Goal: Browse casually: Explore the website without a specific task or goal

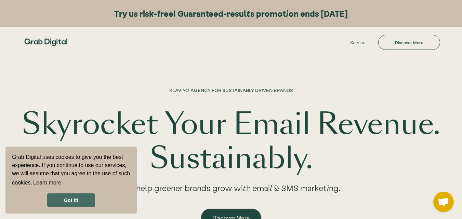
click at [82, 197] on link "Got it!" at bounding box center [71, 201] width 48 height 14
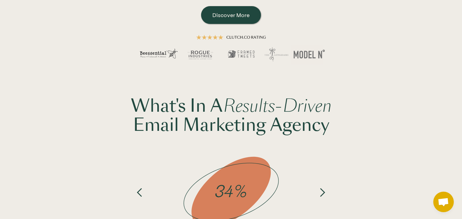
scroll to position [240, 0]
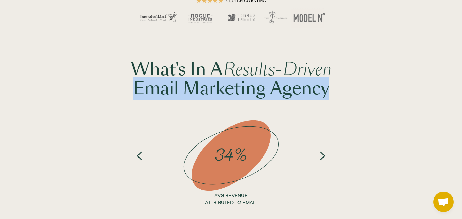
drag, startPoint x: 137, startPoint y: 88, endPoint x: 327, endPoint y: 98, distance: 190.5
click at [327, 98] on h2 "What's In A Results-Driven Email Marketing Agency" at bounding box center [231, 79] width 201 height 38
copy h2 "Email Marketing Agency"
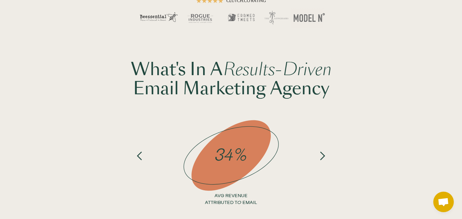
click at [453, 98] on div "What's In A Results-Driven Email Marketing Agency 34% AVG REVENUE ATTRIBUTED TO…" at bounding box center [231, 135] width 462 height 165
drag, startPoint x: 462, startPoint y: 105, endPoint x: 466, endPoint y: 144, distance: 39.3
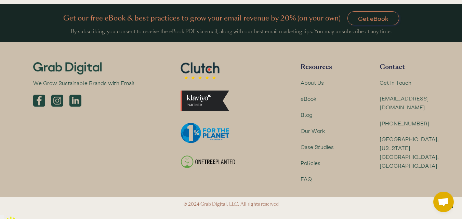
scroll to position [1720, 0]
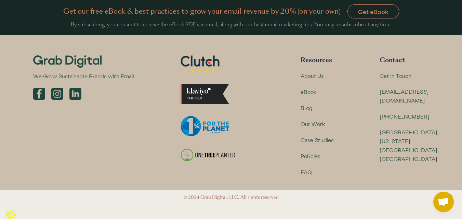
click at [77, 100] on img at bounding box center [75, 94] width 12 height 12
drag, startPoint x: 200, startPoint y: 209, endPoint x: 227, endPoint y: 211, distance: 27.4
click at [227, 205] on p "© 2024 Grab Digital, LLC. All rights reserved" at bounding box center [231, 198] width 462 height 14
copy p "Grab Digital"
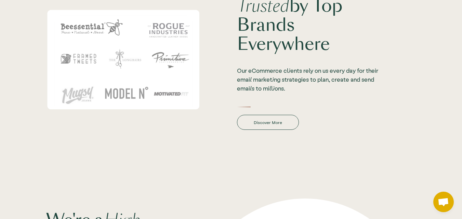
scroll to position [856, 0]
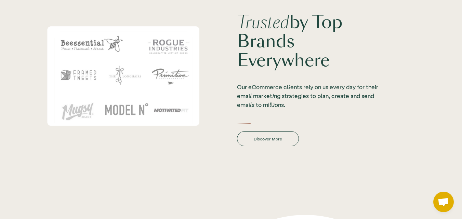
click at [235, 88] on div "Trusted by Top Brands Everywhere Our eCommerce clients rely on us every day for…" at bounding box center [309, 76] width 215 height 156
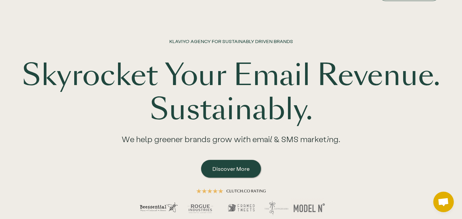
scroll to position [43, 0]
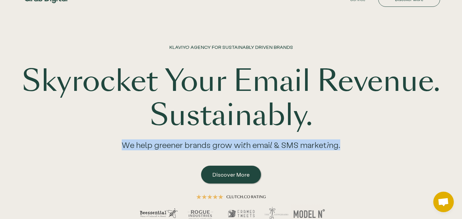
drag, startPoint x: 115, startPoint y: 145, endPoint x: 341, endPoint y: 142, distance: 225.9
click at [341, 142] on div "We help greener brands grow with email & SMS marketing." at bounding box center [231, 148] width 246 height 30
copy div "We help greener brands grow with email & SMS marketing."
